Goal: Transaction & Acquisition: Purchase product/service

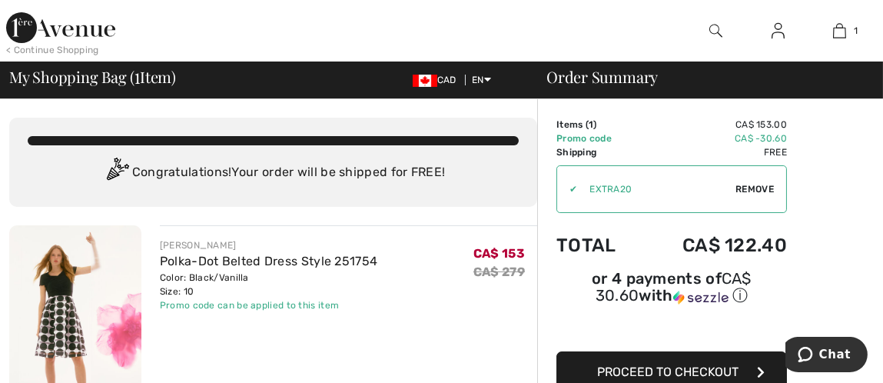
click at [54, 48] on div "< Continue Shopping" at bounding box center [52, 50] width 93 height 14
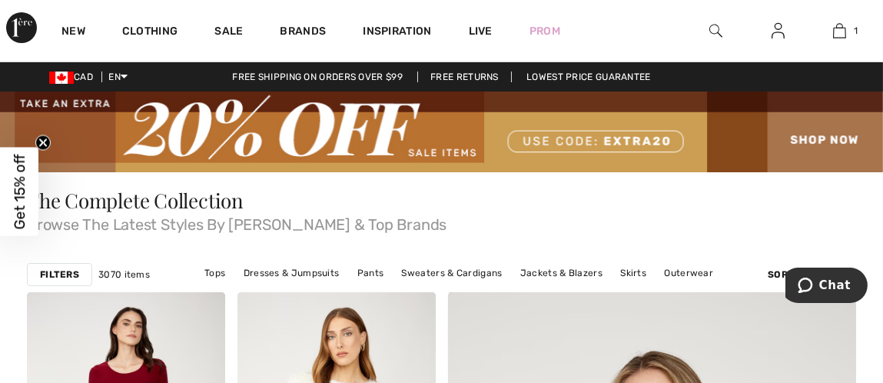
click at [709, 26] on img at bounding box center [715, 31] width 13 height 18
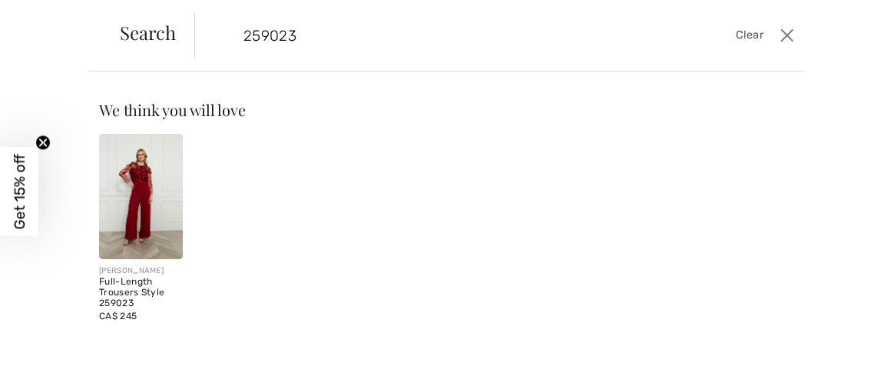
type input "259023"
click at [109, 287] on div "Full-Length Trousers Style 259023" at bounding box center [141, 292] width 84 height 31
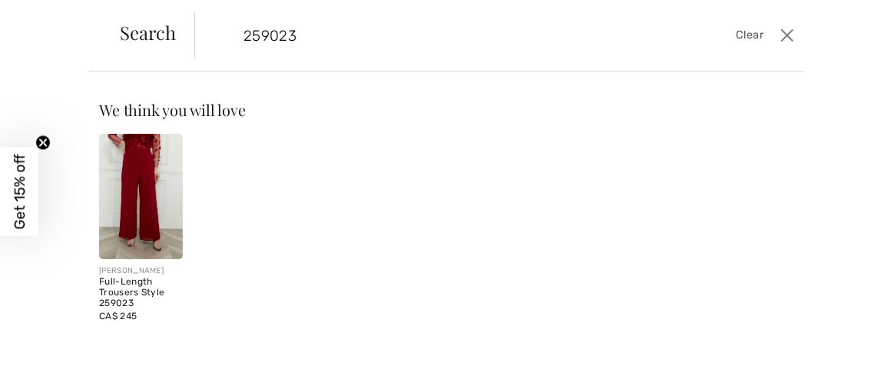
click at [159, 184] on img at bounding box center [141, 196] width 84 height 125
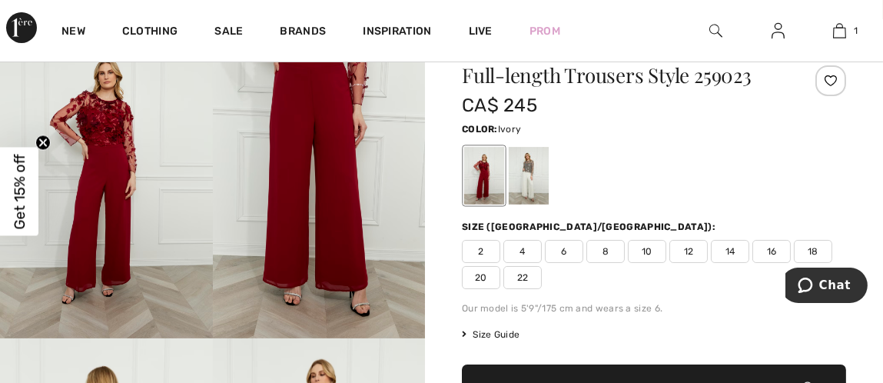
click at [532, 173] on div at bounding box center [528, 176] width 40 height 58
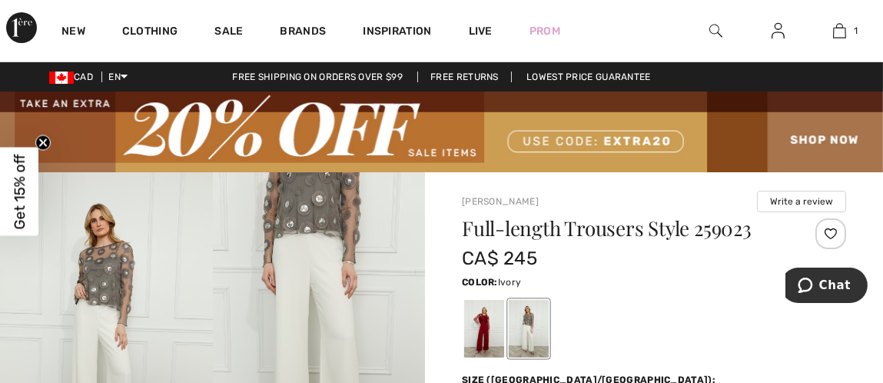
click at [714, 26] on img at bounding box center [715, 31] width 13 height 18
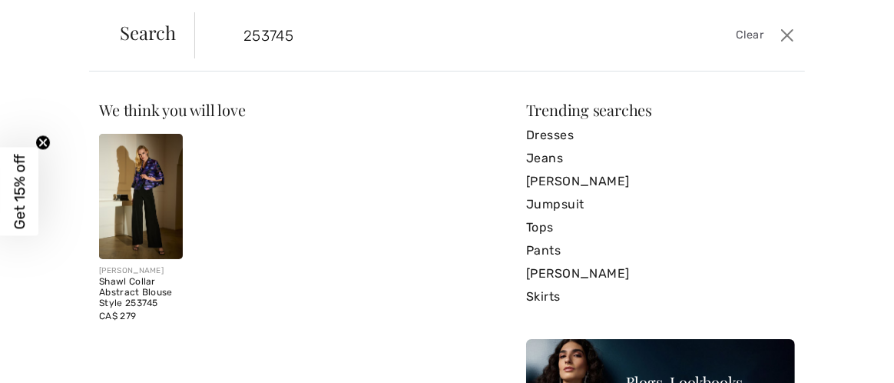
type input "253745"
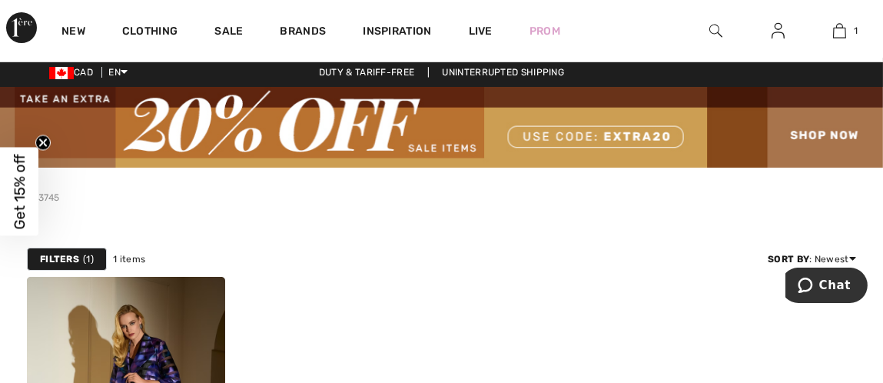
scroll to position [153, 0]
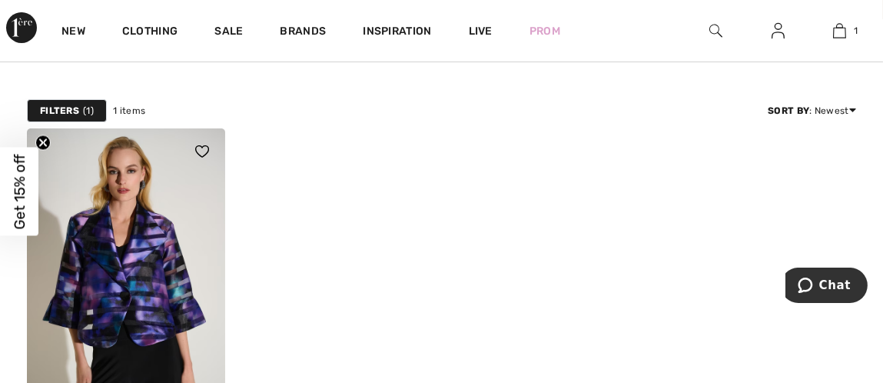
click at [153, 236] on img at bounding box center [126, 276] width 198 height 297
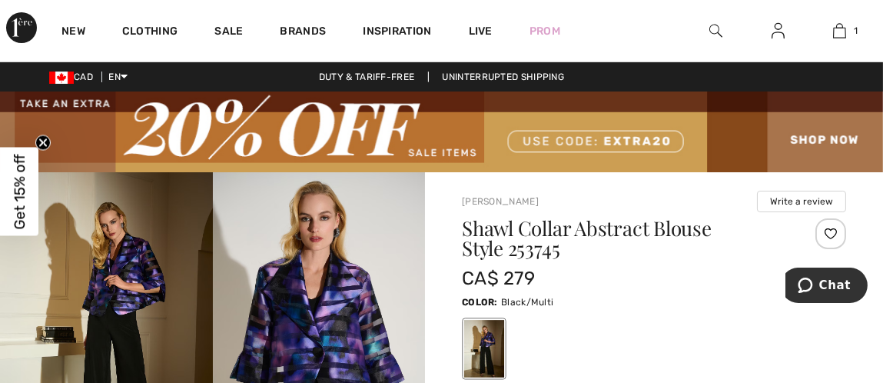
click at [712, 23] on img at bounding box center [715, 31] width 13 height 18
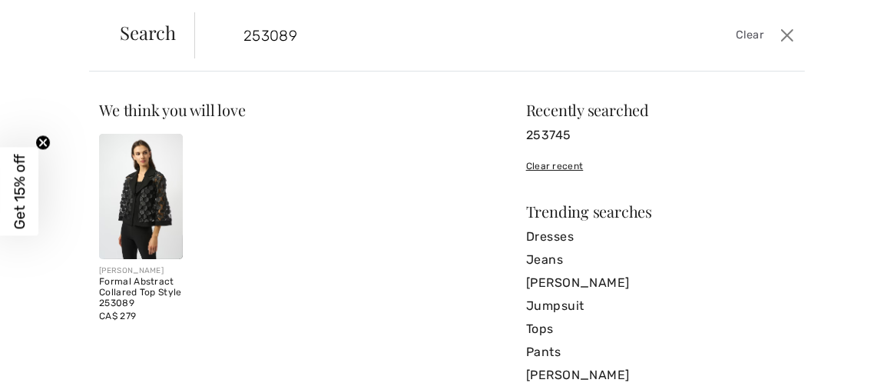
type input "253089"
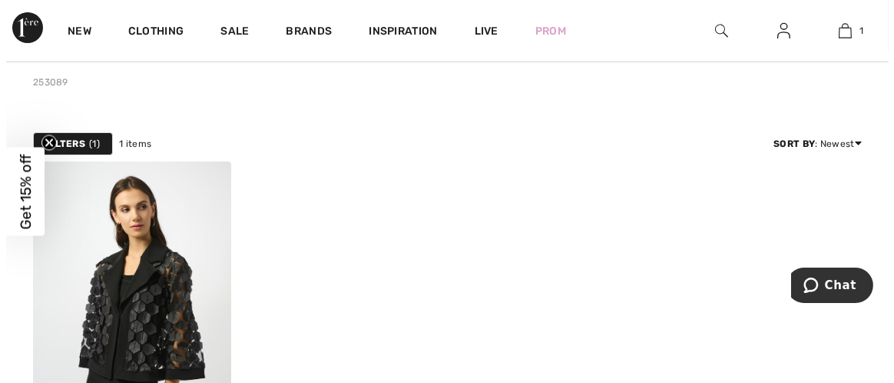
scroll to position [76, 0]
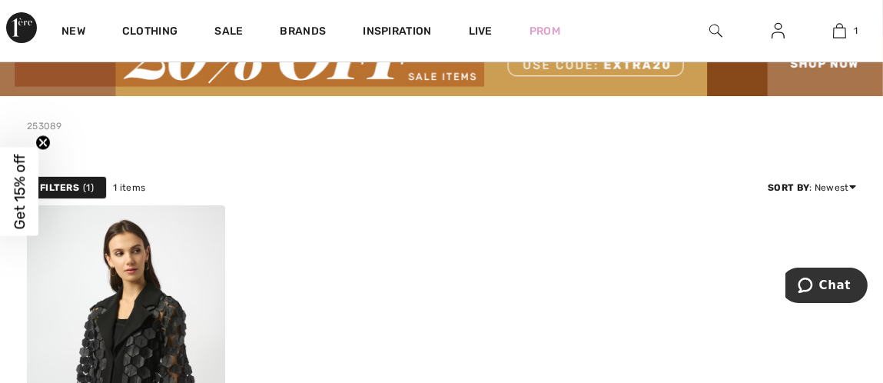
click at [716, 30] on img at bounding box center [715, 31] width 13 height 18
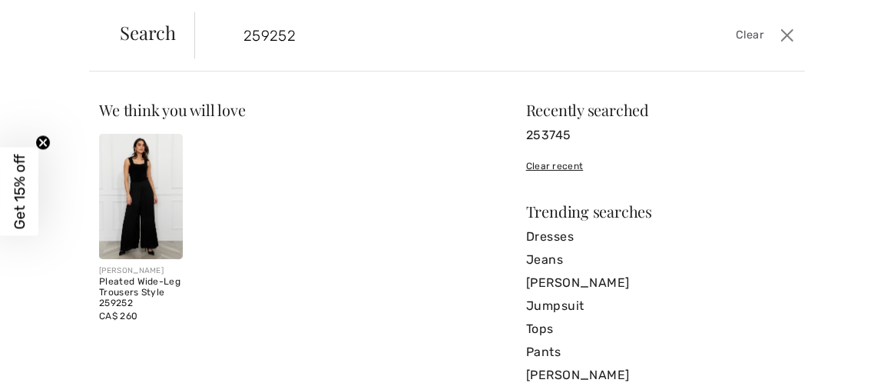
type input "259252"
click at [135, 283] on div "Pleated Wide-Leg Trousers Style 259252" at bounding box center [141, 292] width 84 height 31
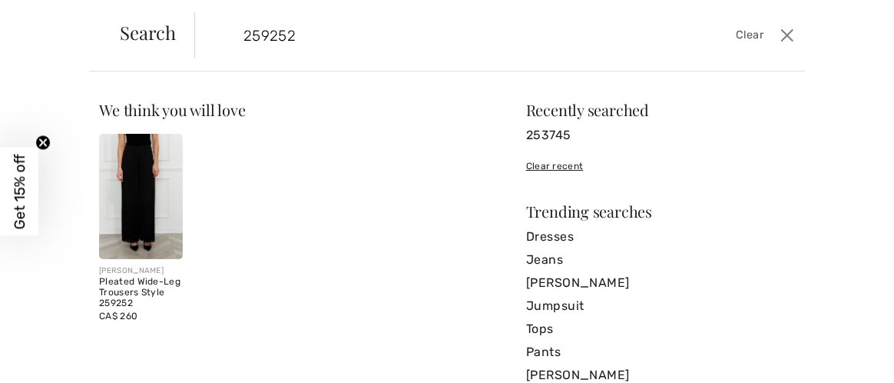
click at [146, 195] on img at bounding box center [141, 196] width 84 height 125
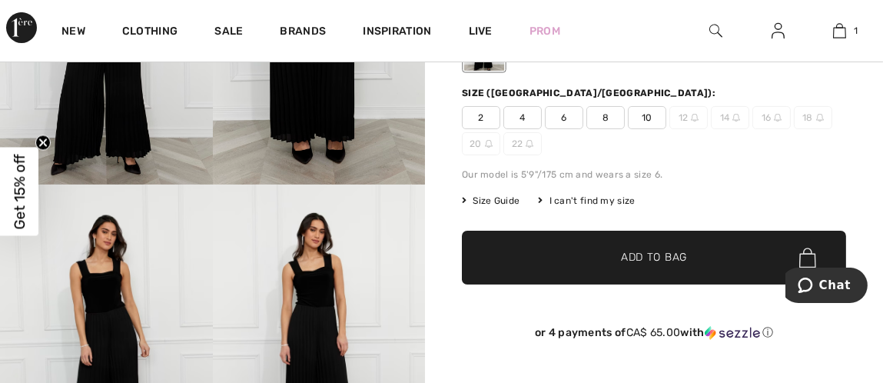
scroll to position [230, 0]
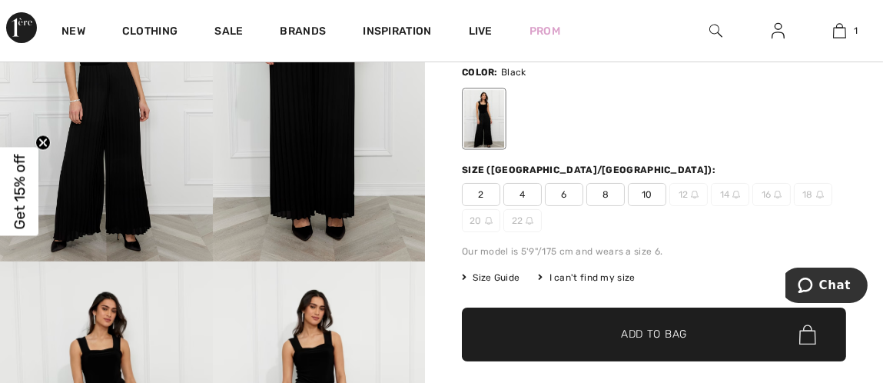
click at [111, 151] on img at bounding box center [106, 101] width 213 height 319
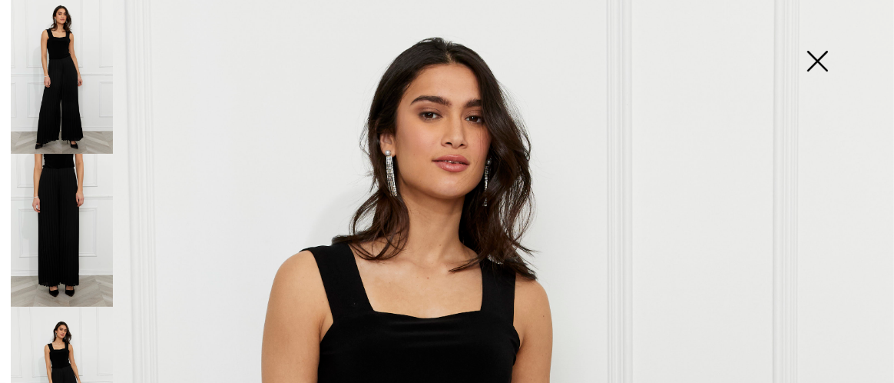
scroll to position [0, 0]
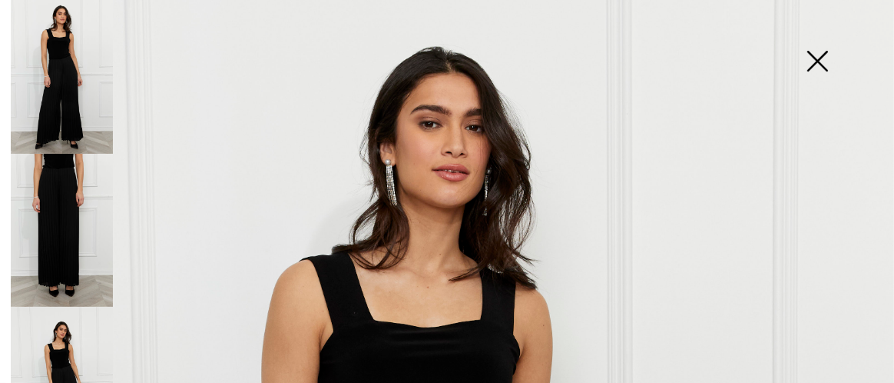
click at [813, 55] on img at bounding box center [817, 62] width 77 height 79
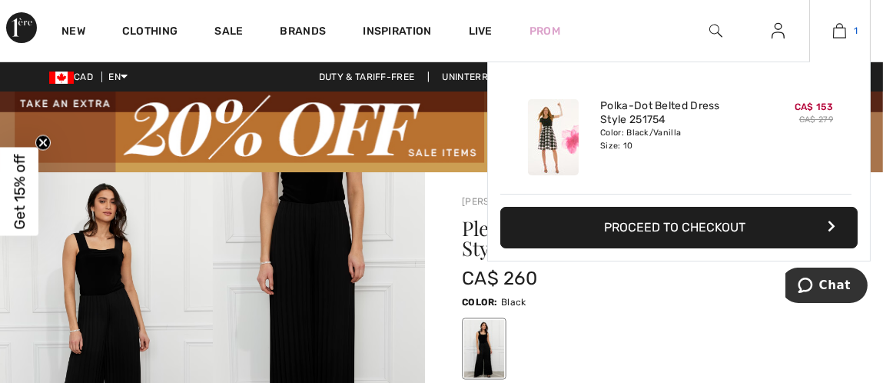
click at [846, 31] on img at bounding box center [839, 31] width 13 height 18
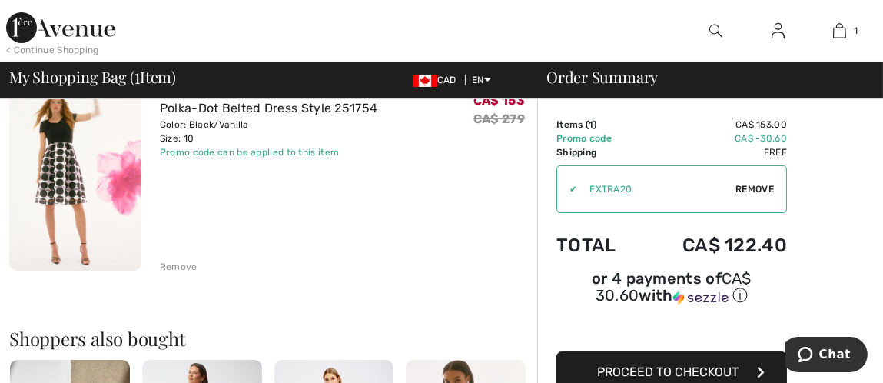
scroll to position [306, 0]
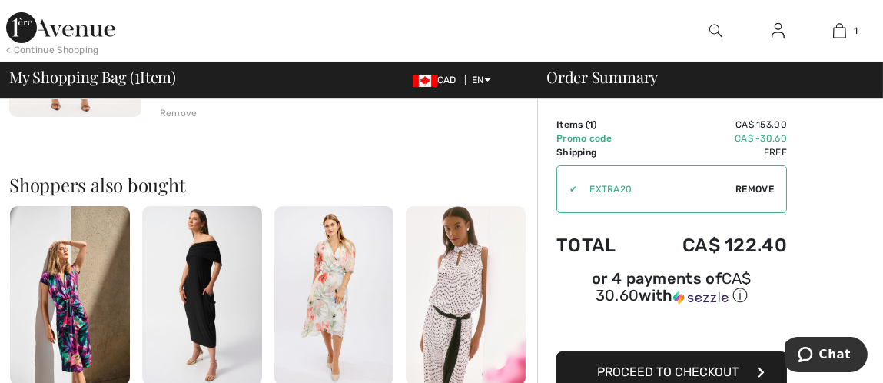
click at [696, 364] on span "Proceed to Checkout" at bounding box center [667, 371] width 141 height 15
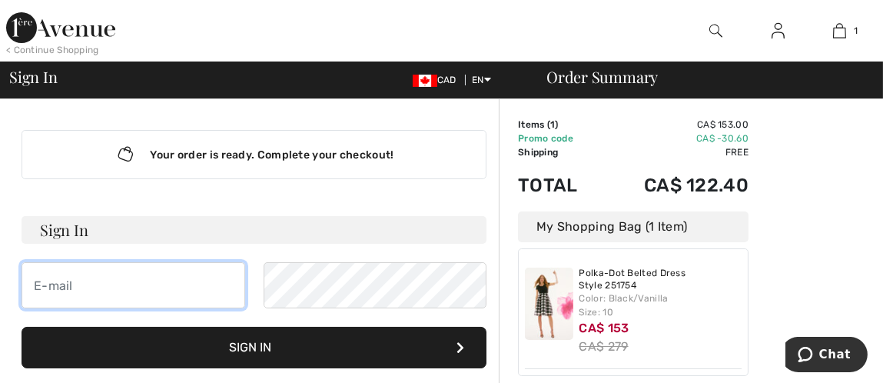
click at [151, 283] on input "email" at bounding box center [134, 285] width 224 height 46
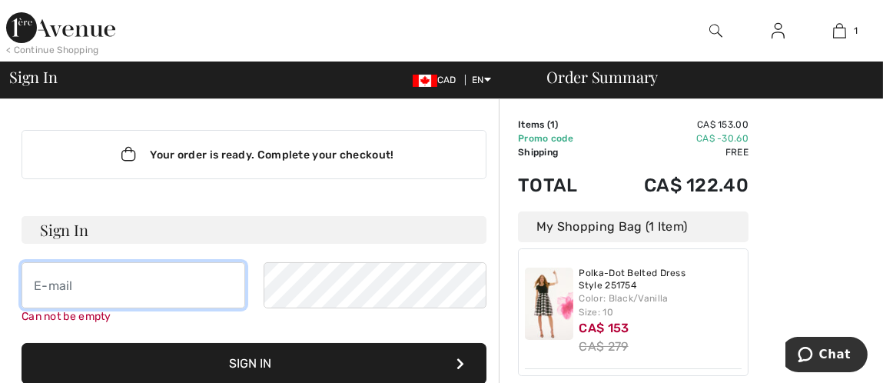
click at [144, 291] on input "email" at bounding box center [134, 285] width 224 height 46
type input "[EMAIL_ADDRESS][PERSON_NAME][DOMAIN_NAME]"
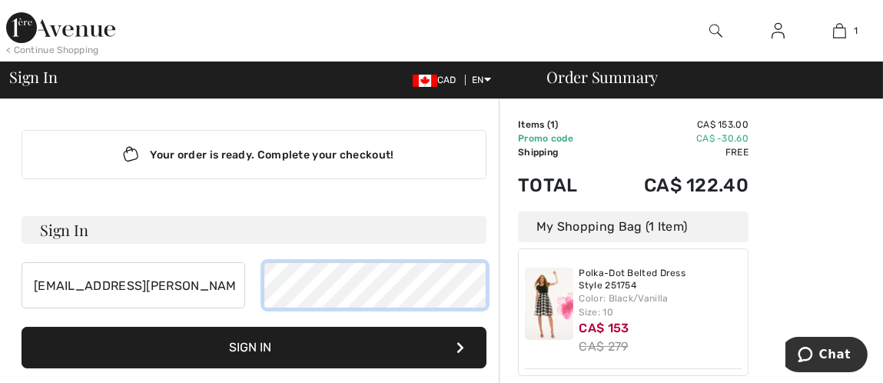
click at [22, 326] on button "Sign In" at bounding box center [254, 346] width 465 height 41
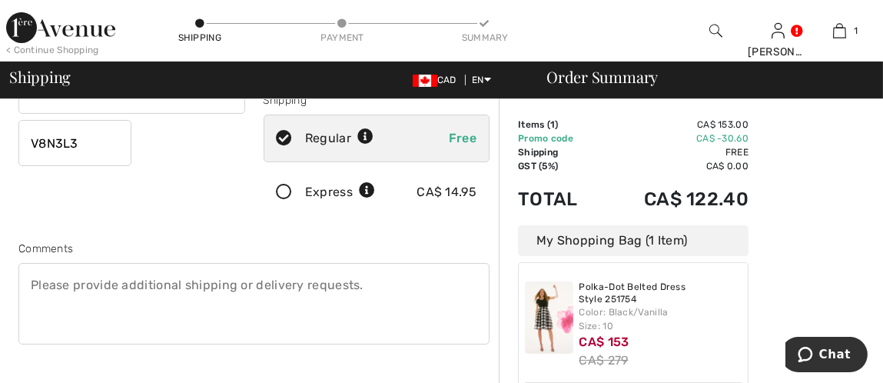
scroll to position [460, 0]
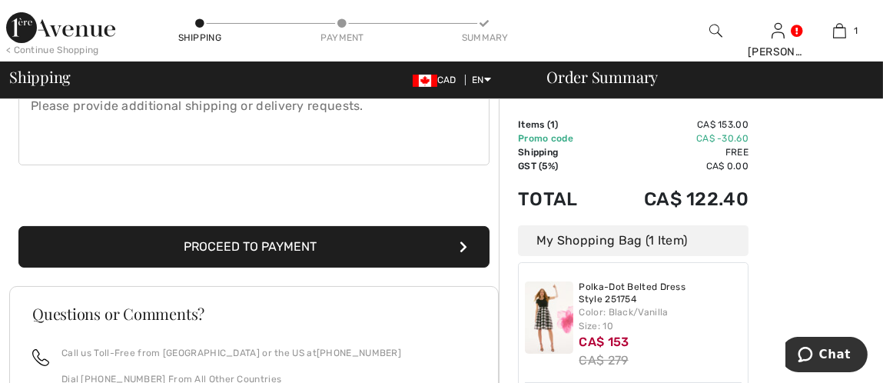
click at [368, 238] on button "Proceed to Payment" at bounding box center [253, 246] width 471 height 41
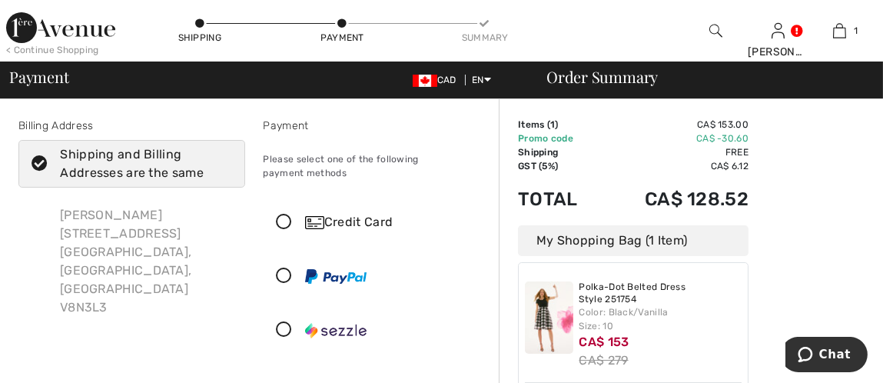
click at [284, 219] on icon at bounding box center [284, 222] width 41 height 16
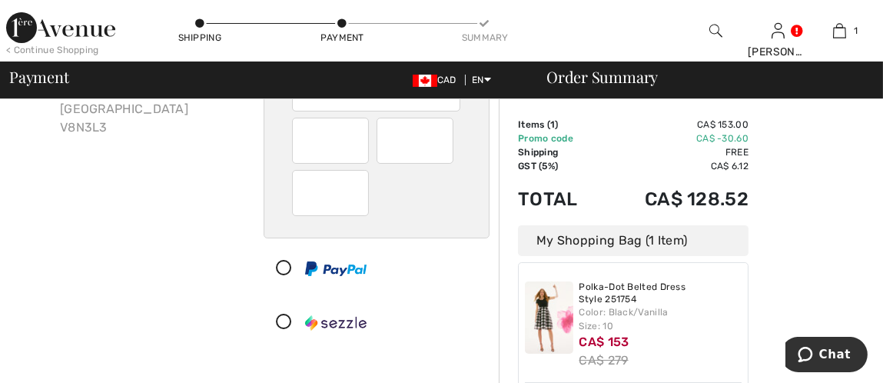
scroll to position [306, 0]
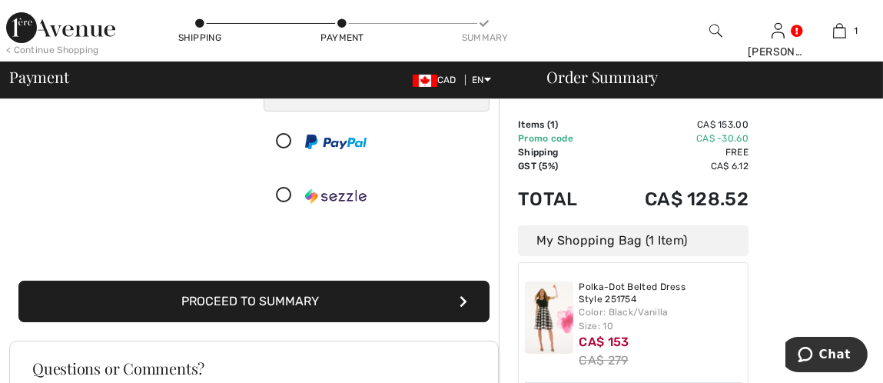
click at [347, 296] on button "Proceed to Summary" at bounding box center [253, 300] width 471 height 41
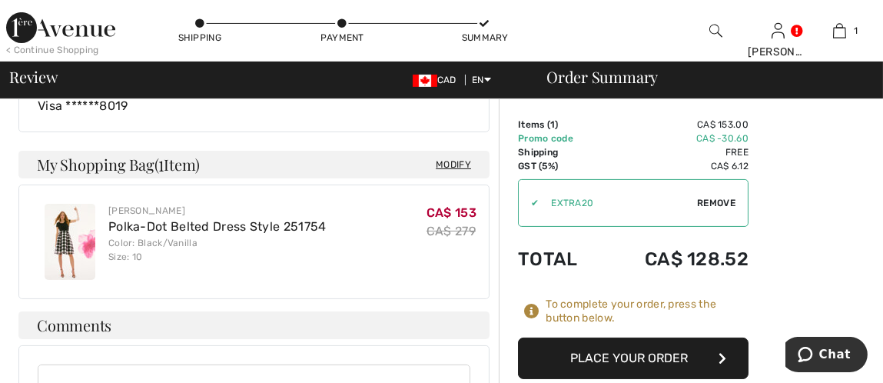
scroll to position [614, 0]
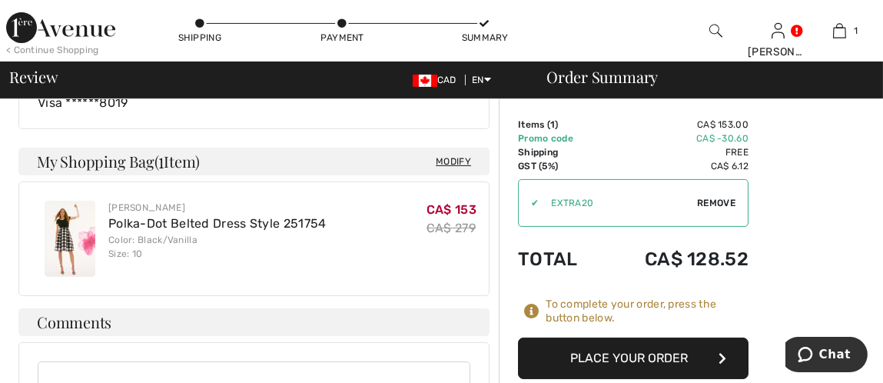
click at [707, 355] on button "Place Your Order" at bounding box center [633, 357] width 230 height 41
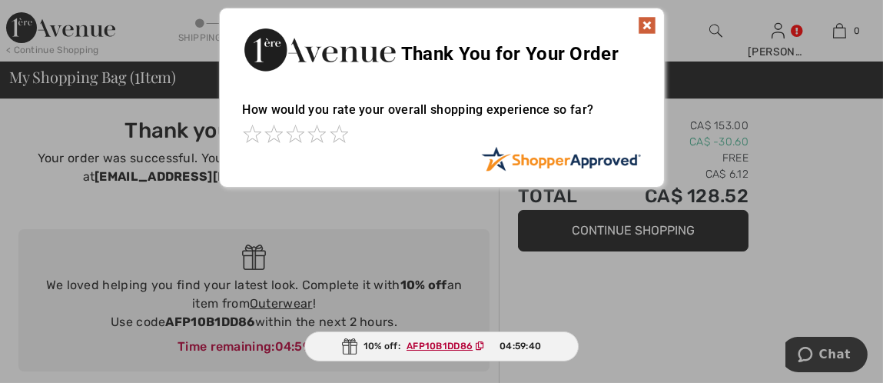
click at [646, 22] on img at bounding box center [647, 25] width 18 height 18
